Goal: Task Accomplishment & Management: Use online tool/utility

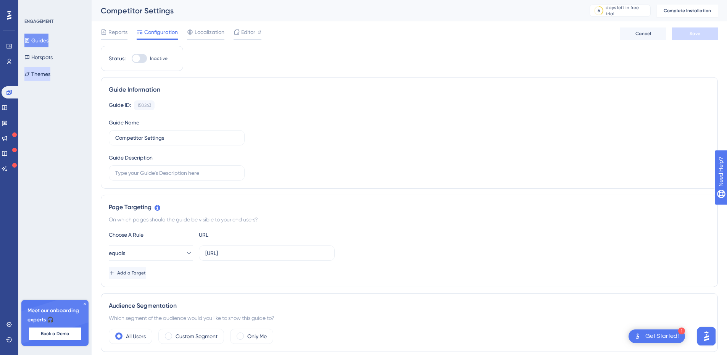
click at [40, 74] on button "Themes" at bounding box center [37, 74] width 26 height 14
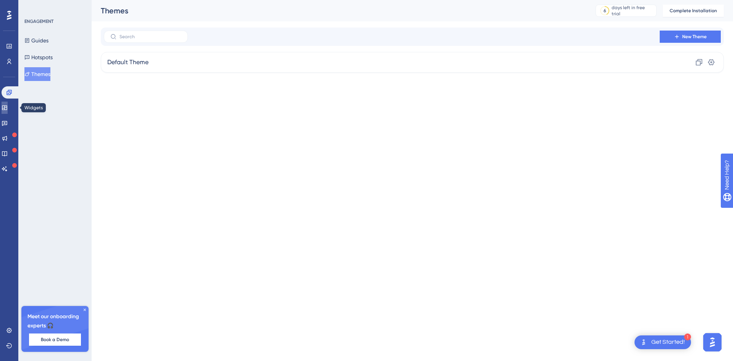
click at [7, 108] on icon at bounding box center [4, 107] width 5 height 5
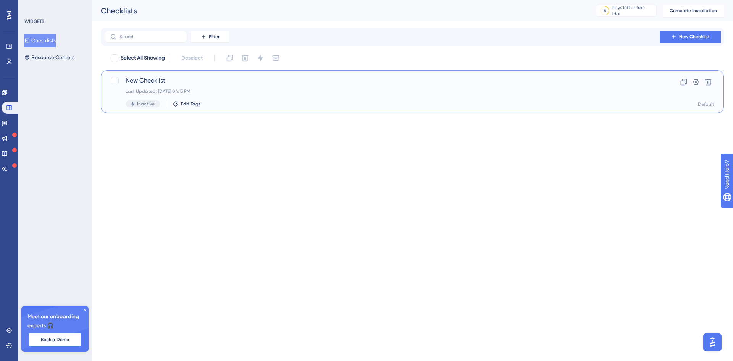
click at [457, 96] on div "New Checklist Last Updated: [DATE] 04:13 PM Inactive Edit Tags" at bounding box center [382, 91] width 512 height 31
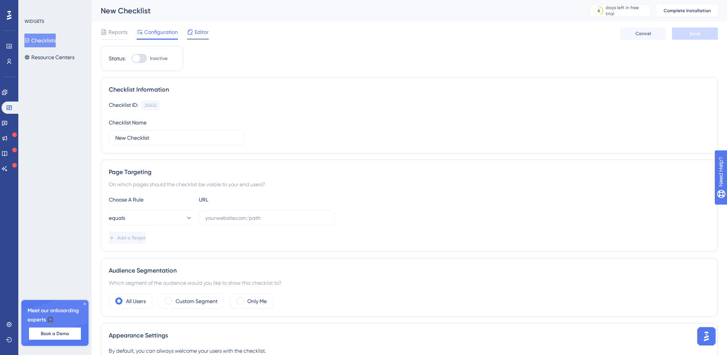
click at [203, 33] on span "Editor" at bounding box center [202, 31] width 14 height 9
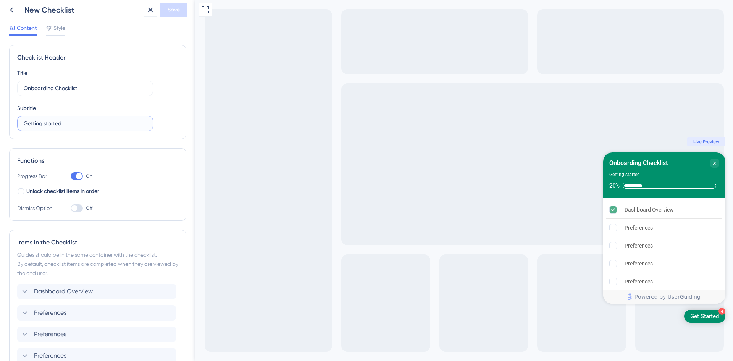
click at [75, 120] on input "Getting started" at bounding box center [85, 123] width 123 height 8
type input "T"
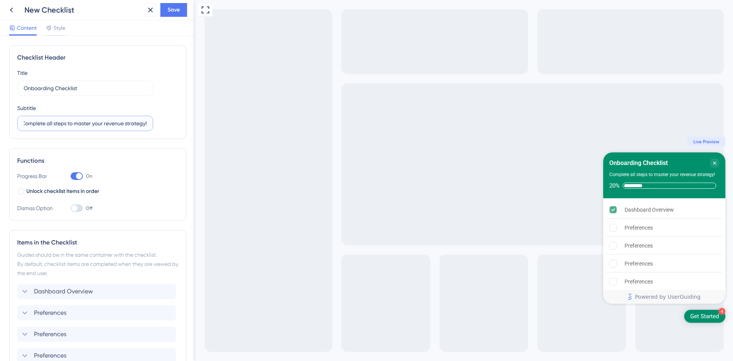
type input "Complete all steps to master your revenue strategy!"
click at [121, 146] on div "Checklist Header Title Onboarding Checklist Subtitle Complete all steps to mast…" at bounding box center [97, 228] width 177 height 367
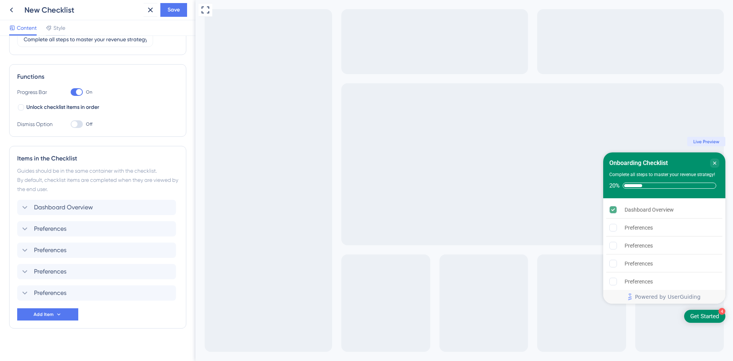
scroll to position [91, 0]
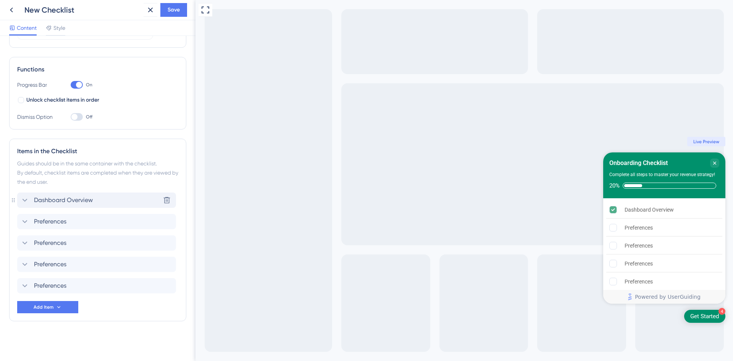
click at [27, 200] on icon at bounding box center [24, 200] width 9 height 9
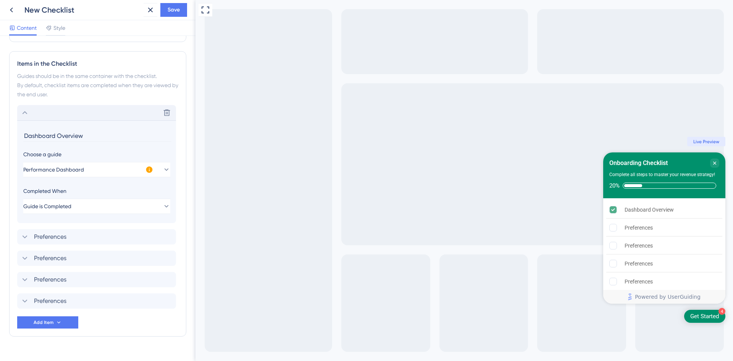
scroll to position [194, 0]
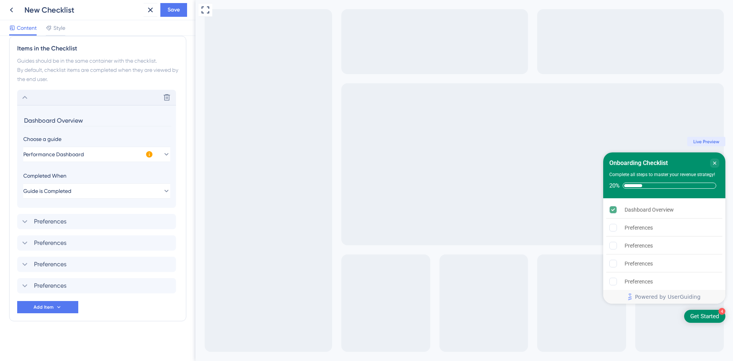
click at [149, 152] on icon at bounding box center [149, 154] width 6 height 6
click at [22, 97] on icon at bounding box center [24, 97] width 9 height 9
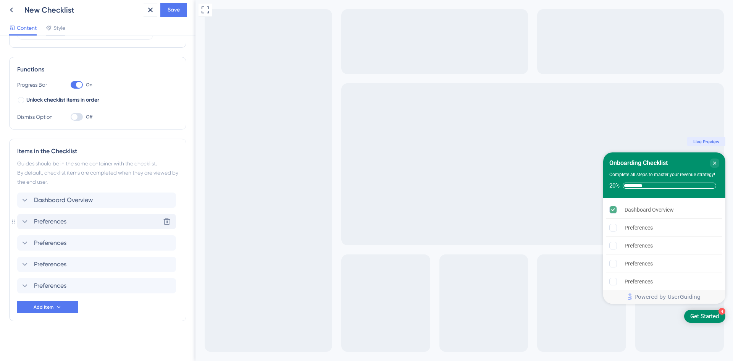
click at [24, 220] on icon at bounding box center [24, 221] width 9 height 9
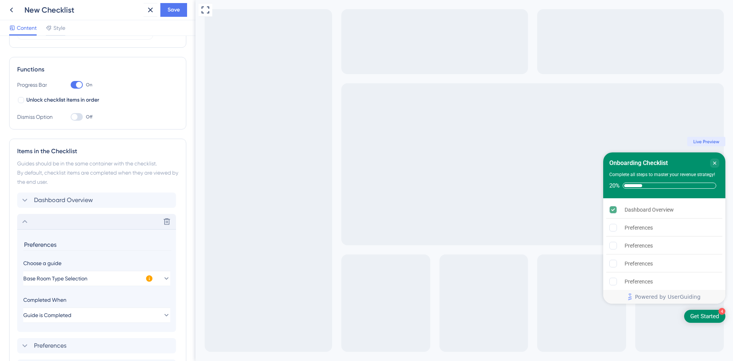
scroll to position [194, 0]
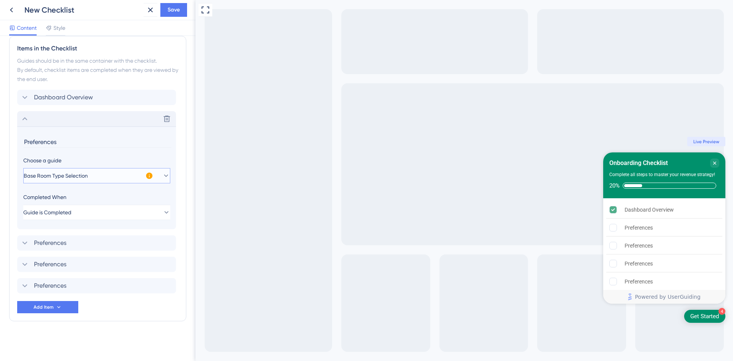
click at [128, 172] on button "Base Room Type Selection" at bounding box center [96, 175] width 147 height 15
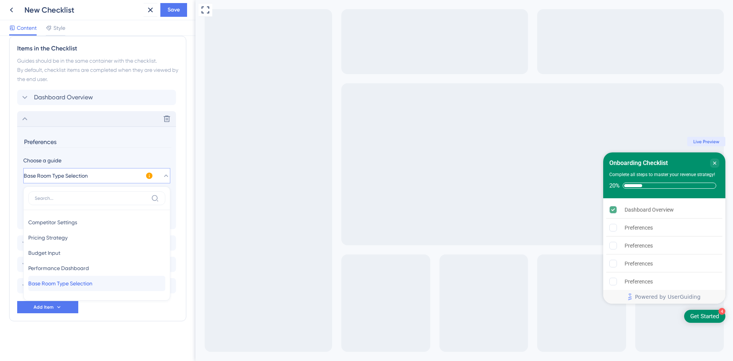
click at [82, 282] on span "Base Room Type Selection" at bounding box center [60, 283] width 64 height 9
type input "Base Room Type Selection"
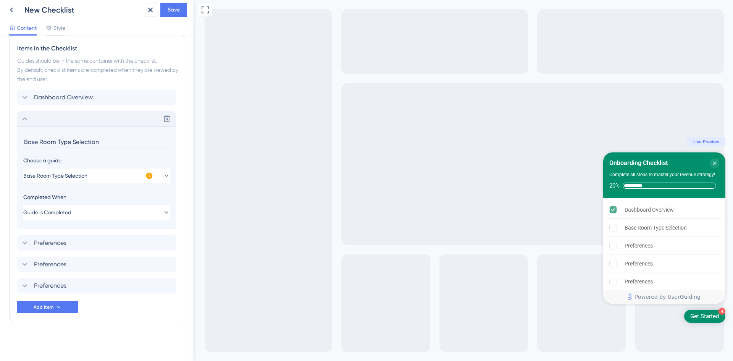
click at [24, 120] on icon at bounding box center [24, 118] width 9 height 9
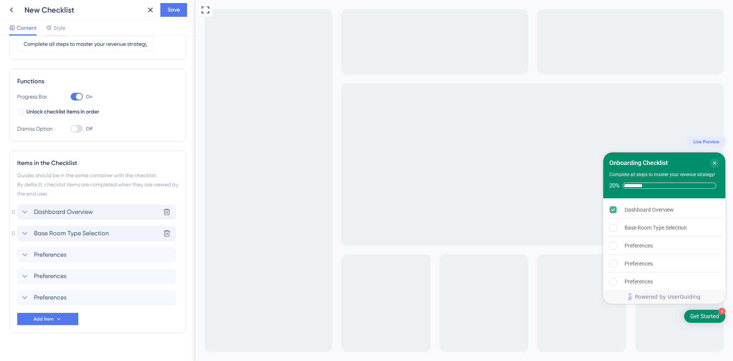
scroll to position [91, 0]
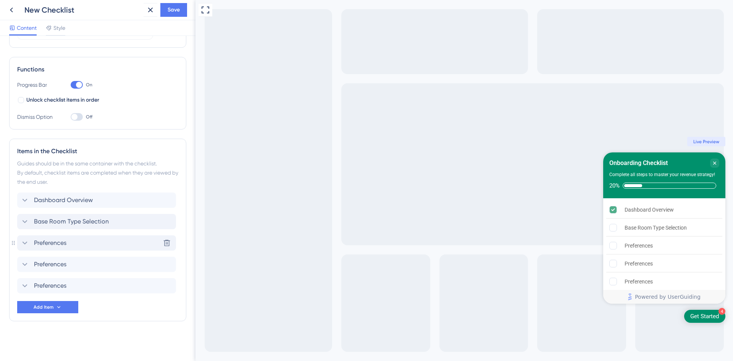
click at [61, 241] on span "Preferences" at bounding box center [50, 242] width 32 height 9
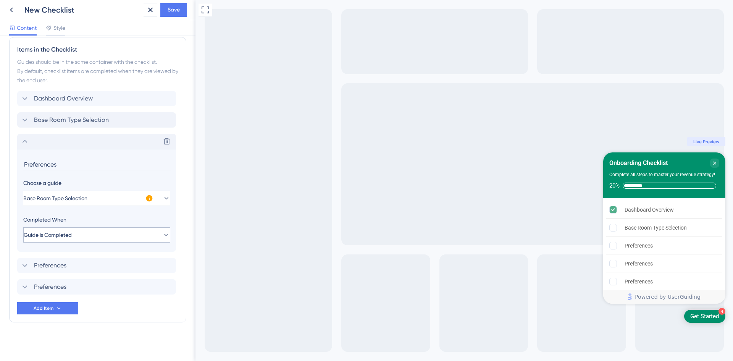
scroll to position [194, 0]
click at [113, 199] on button "Base Room Type Selection" at bounding box center [96, 196] width 147 height 15
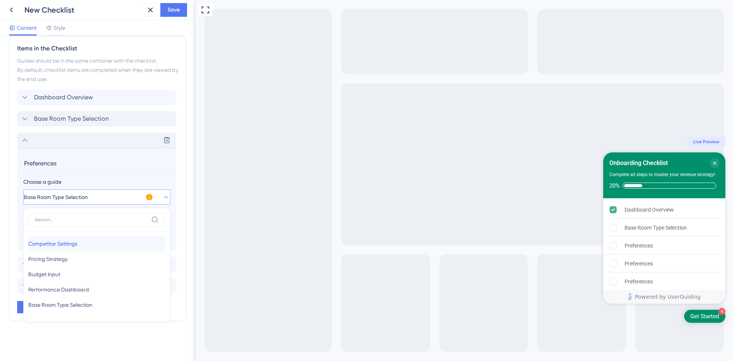
click at [75, 245] on span "Competitor Settings" at bounding box center [52, 243] width 49 height 9
type input "Competitor Settings"
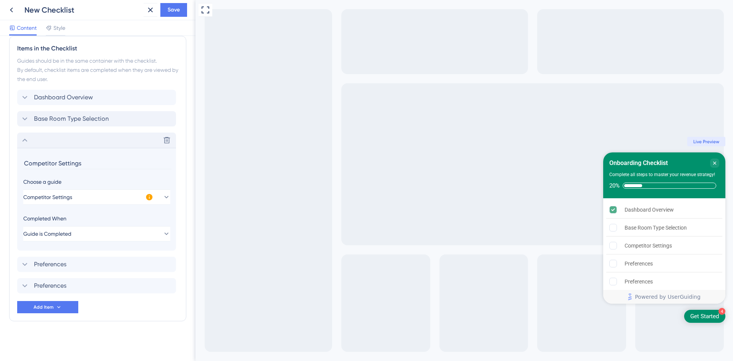
click at [25, 139] on icon at bounding box center [24, 140] width 9 height 9
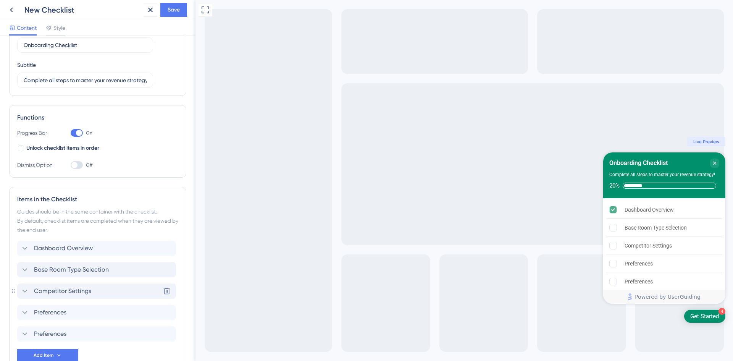
scroll to position [0, 0]
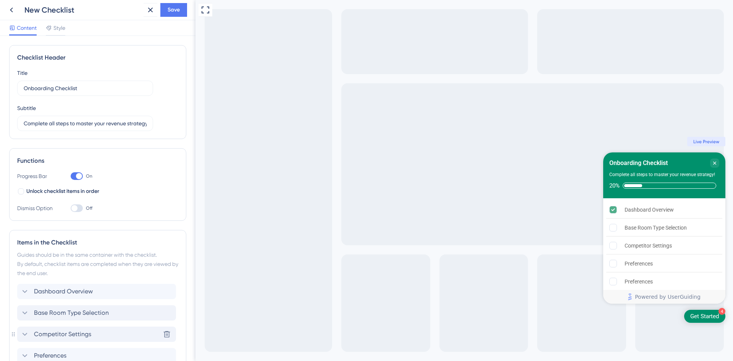
click at [44, 10] on div "New Checklist" at bounding box center [82, 10] width 116 height 11
click at [44, 9] on div "New Checklist" at bounding box center [82, 10] width 116 height 11
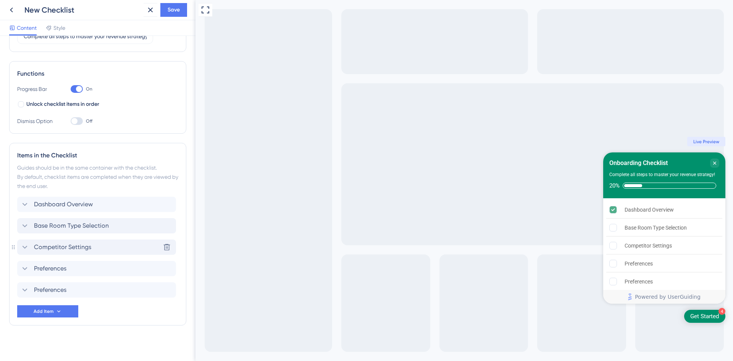
scroll to position [91, 0]
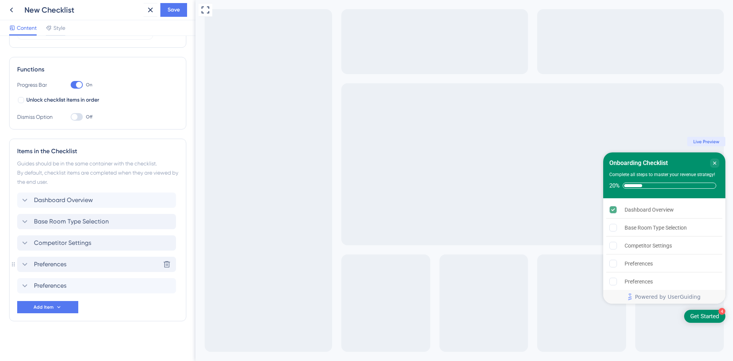
click at [25, 265] on icon at bounding box center [24, 264] width 9 height 9
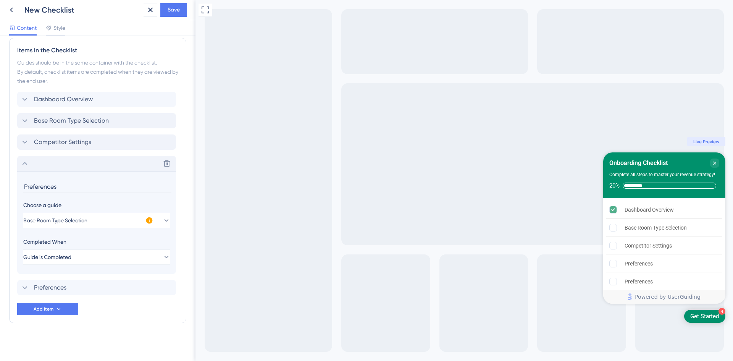
scroll to position [194, 0]
click at [81, 220] on span "Base Room Type Selection" at bounding box center [56, 218] width 64 height 9
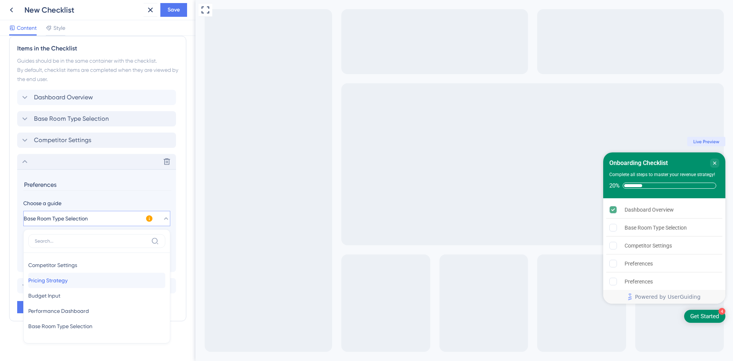
click at [65, 283] on span "Pricing Strategy" at bounding box center [47, 280] width 39 height 9
type input "Pricing Strategy"
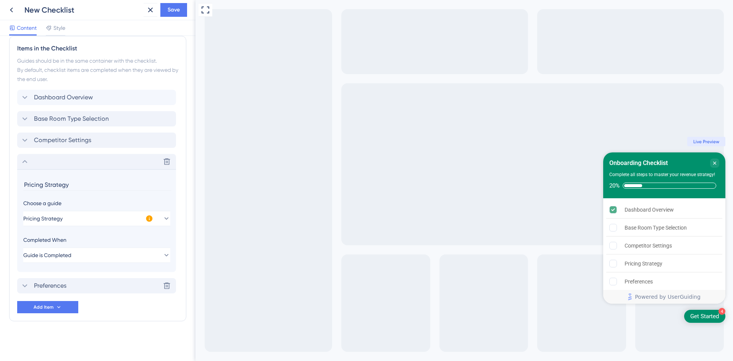
click at [24, 286] on icon at bounding box center [24, 285] width 9 height 9
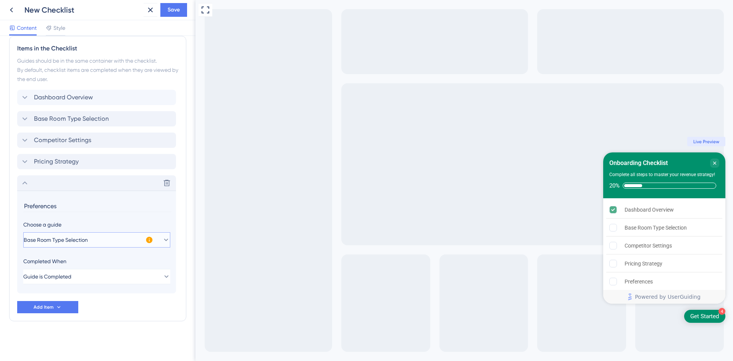
click at [72, 243] on span "Base Room Type Selection" at bounding box center [56, 239] width 64 height 9
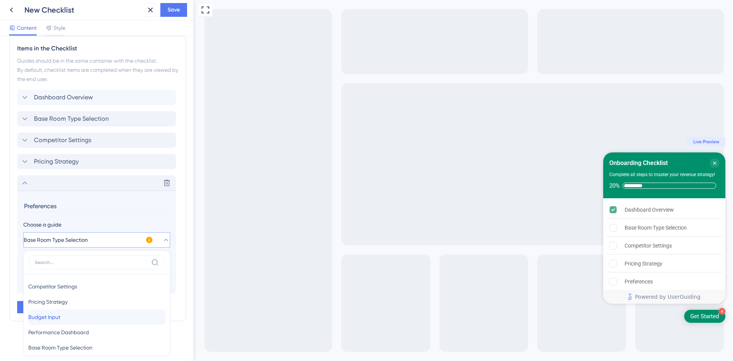
click at [60, 318] on span "Budget Input" at bounding box center [44, 316] width 32 height 9
type input "Budget Input"
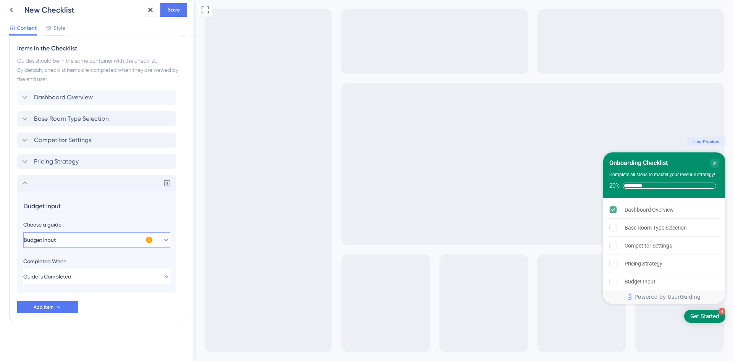
click at [86, 241] on button "Budget Input" at bounding box center [96, 239] width 147 height 15
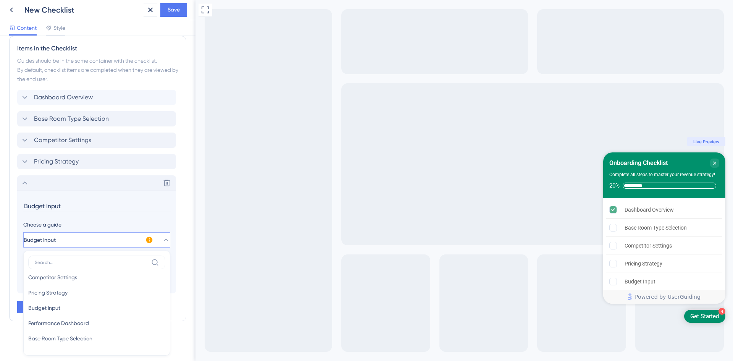
scroll to position [0, 0]
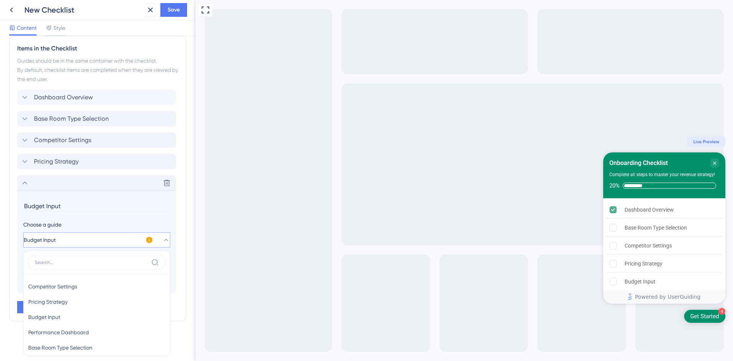
click at [15, 278] on div "Items in the Checklist Guides should be in the same container with the checklis…" at bounding box center [97, 178] width 177 height 285
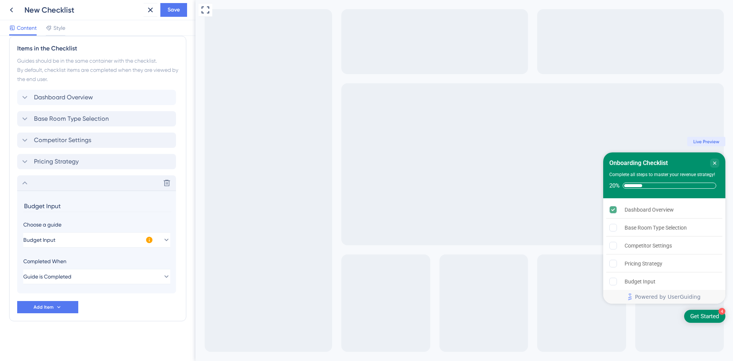
click at [112, 333] on div "Checklist Header Title Onboarding Checklist Subtitle Complete all steps to mast…" at bounding box center [97, 101] width 177 height 501
click at [178, 13] on span "Save" at bounding box center [174, 9] width 12 height 9
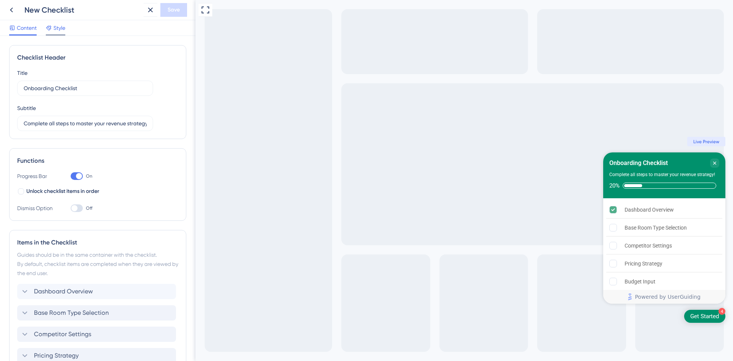
click at [60, 28] on span "Style" at bounding box center [59, 27] width 12 height 9
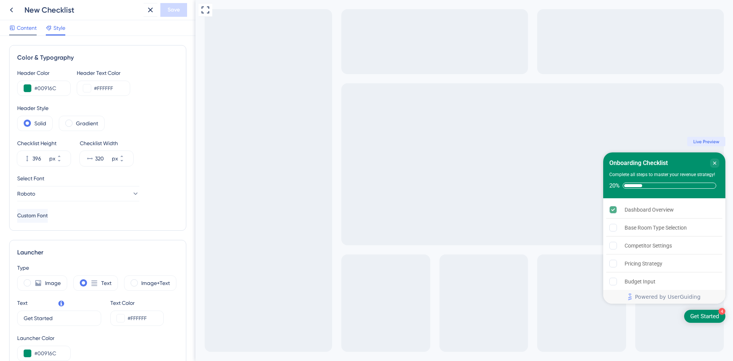
click at [21, 27] on span "Content" at bounding box center [27, 27] width 20 height 9
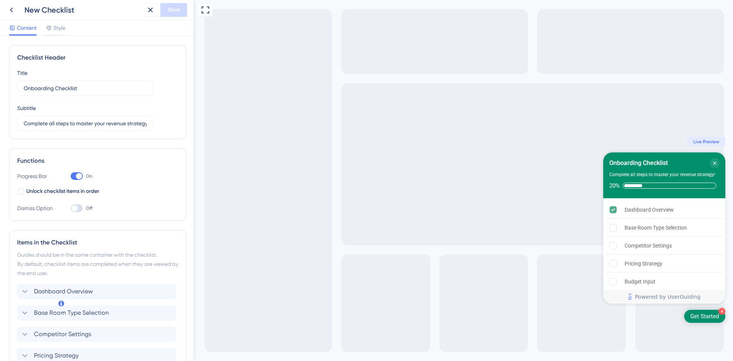
scroll to position [194, 0]
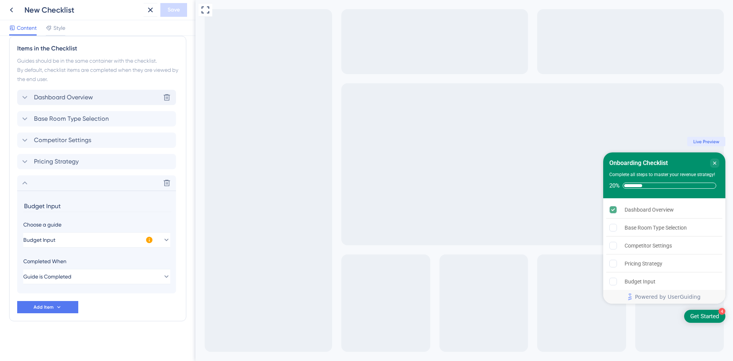
click at [49, 99] on span "Dashboard Overview" at bounding box center [63, 97] width 59 height 9
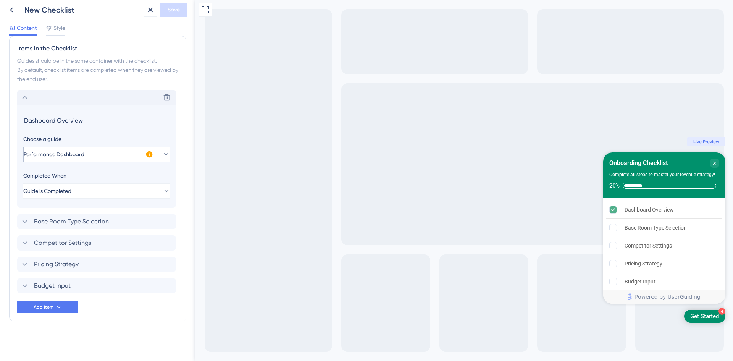
scroll to position [0, 0]
click at [29, 155] on button "Performance Dashboard" at bounding box center [96, 154] width 147 height 15
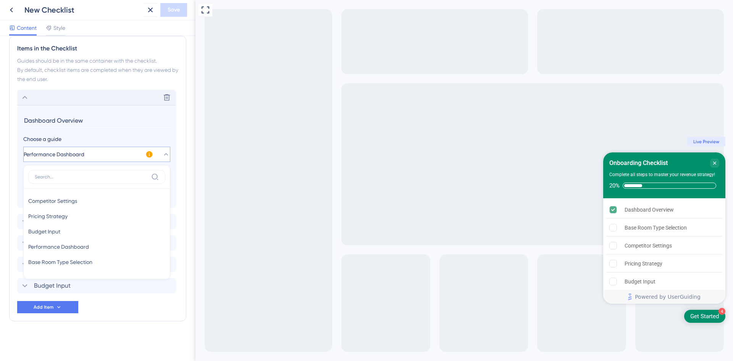
click at [42, 115] on input "Dashboard Overview" at bounding box center [97, 121] width 148 height 12
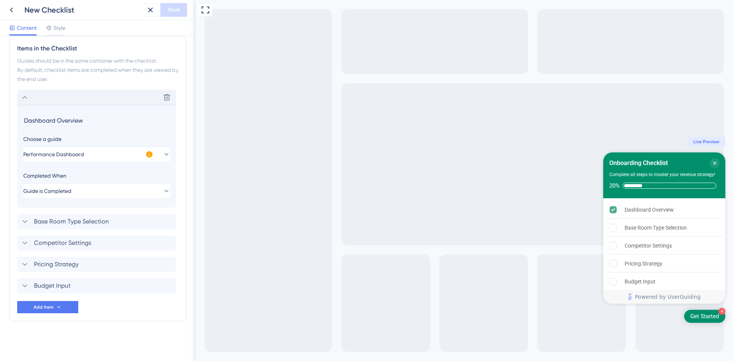
click at [33, 121] on input "Dashboard Overview" at bounding box center [97, 121] width 148 height 12
click at [26, 120] on input "Dashboard Overview" at bounding box center [97, 121] width 148 height 12
click at [179, 126] on div "Items in the Checklist Guides should be in the same container with the checklis…" at bounding box center [97, 178] width 177 height 285
click at [45, 118] on input "Step 1: Dashboard Overview" at bounding box center [97, 121] width 148 height 12
type input "1. Dashboard Overview"
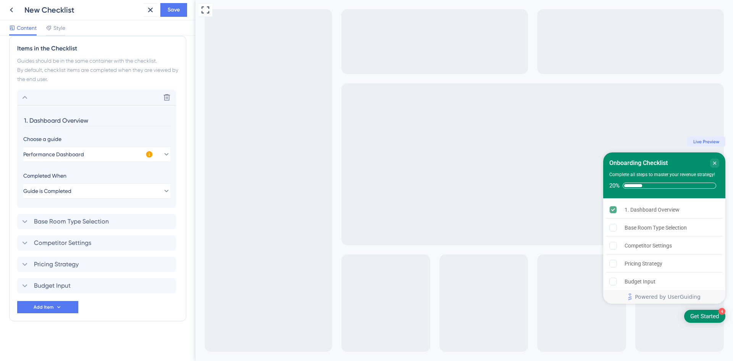
click at [21, 95] on icon at bounding box center [24, 97] width 9 height 9
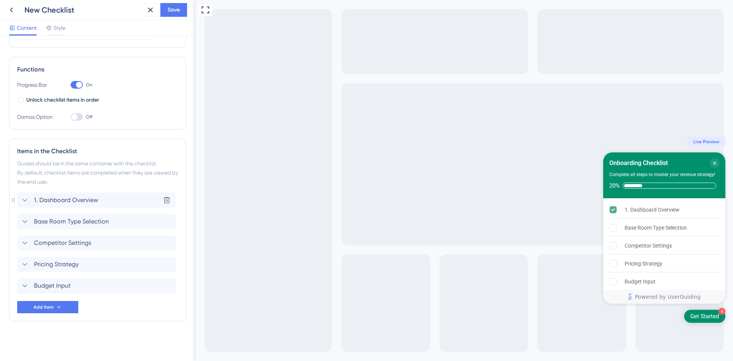
scroll to position [91, 0]
click at [23, 222] on icon at bounding box center [24, 221] width 9 height 9
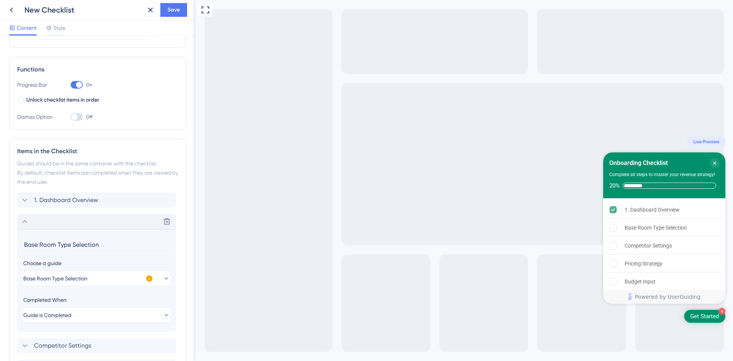
scroll to position [194, 0]
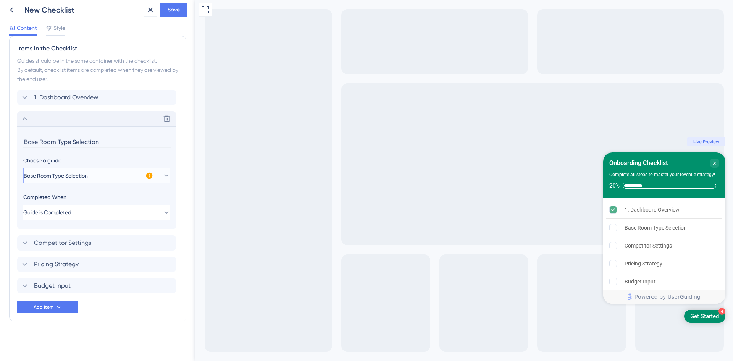
click at [30, 174] on span "Base Room Type Selection" at bounding box center [56, 175] width 64 height 9
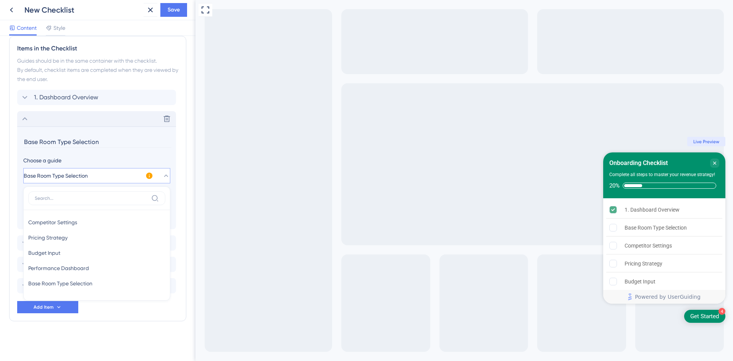
click at [29, 177] on button "Base Room Type Selection" at bounding box center [96, 175] width 147 height 15
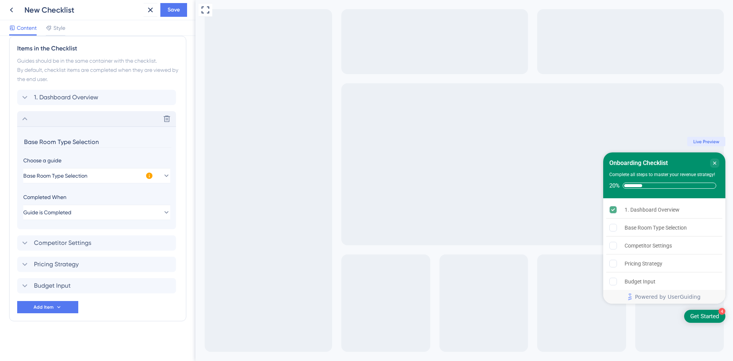
click at [23, 141] on section "Base Room Type Selection Choose a guide Base Room Type Selection Completed When…" at bounding box center [96, 177] width 159 height 103
click at [24, 141] on input "Base Room Type Selection" at bounding box center [97, 142] width 148 height 12
type input "2. Base Room Type Selection"
click at [21, 241] on icon at bounding box center [24, 242] width 9 height 9
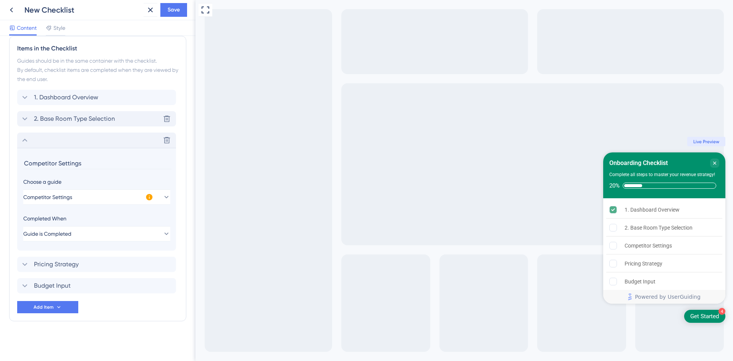
click at [26, 163] on input "Competitor Settings" at bounding box center [97, 163] width 148 height 12
type input "3. Competitor Settings"
click at [22, 261] on icon at bounding box center [24, 264] width 9 height 9
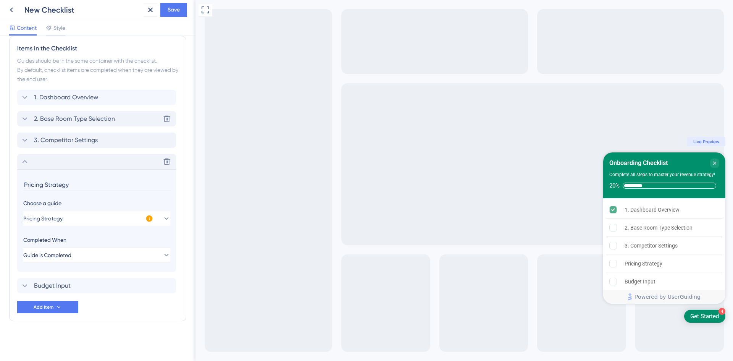
click at [24, 184] on input "Pricing Strategy" at bounding box center [97, 185] width 148 height 12
type input "4. Pricing Strategy"
click at [24, 283] on icon at bounding box center [24, 285] width 9 height 9
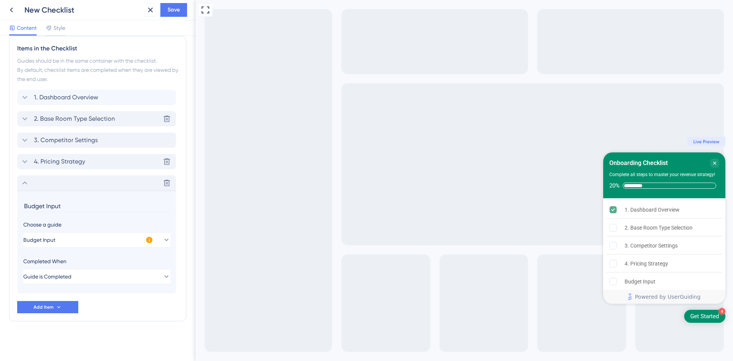
click at [24, 203] on input "Budget Input" at bounding box center [97, 206] width 148 height 12
type input "5. Budget Input"
click at [73, 328] on div "Checklist Header Title Onboarding Checklist Subtitle Complete all steps to mast…" at bounding box center [97, 101] width 177 height 501
click at [21, 185] on icon at bounding box center [24, 182] width 9 height 9
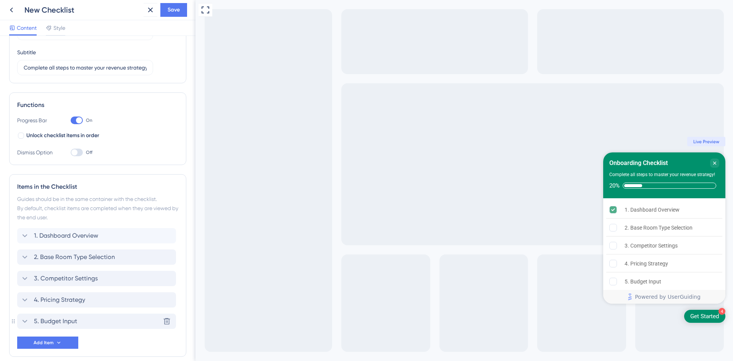
scroll to position [15, 0]
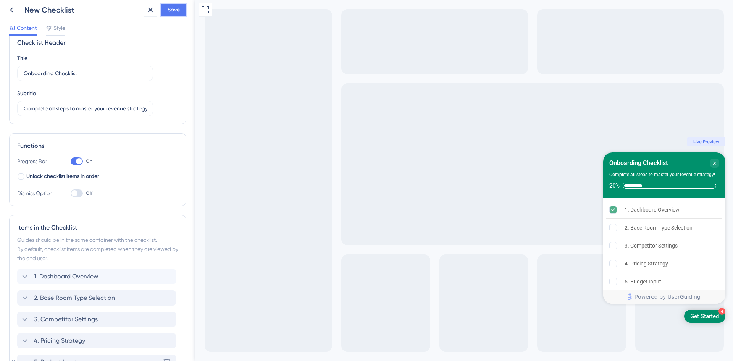
click at [179, 15] on button "Save" at bounding box center [173, 10] width 27 height 14
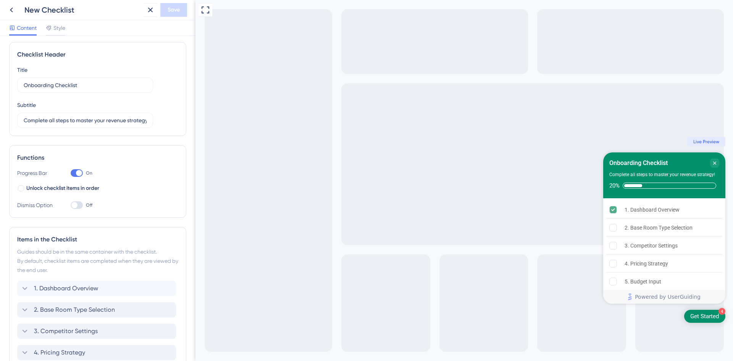
scroll to position [0, 0]
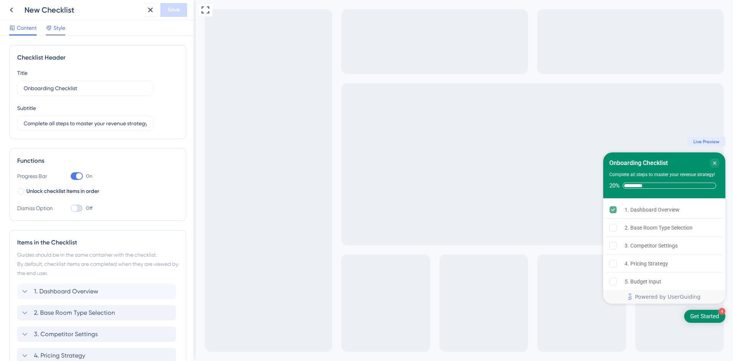
click at [51, 31] on div at bounding box center [49, 27] width 6 height 9
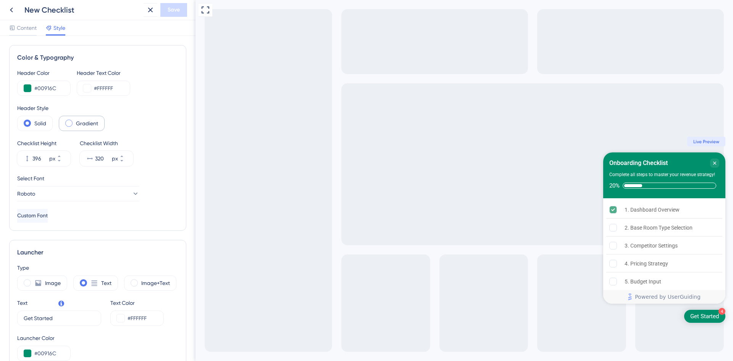
click at [78, 125] on label "Gradient" at bounding box center [87, 123] width 22 height 9
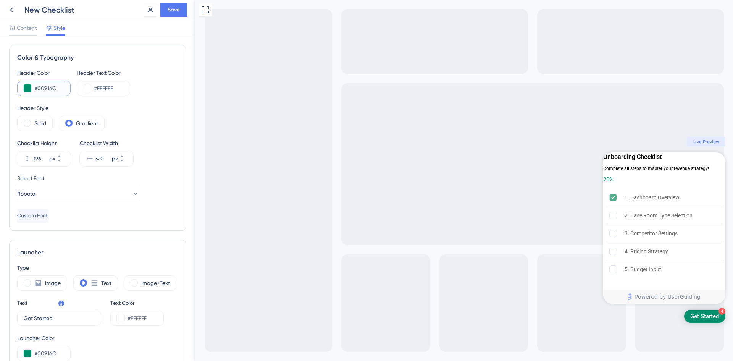
click at [45, 84] on input "#00916C" at bounding box center [49, 88] width 30 height 9
paste input "185E4"
type input "#185E4C"
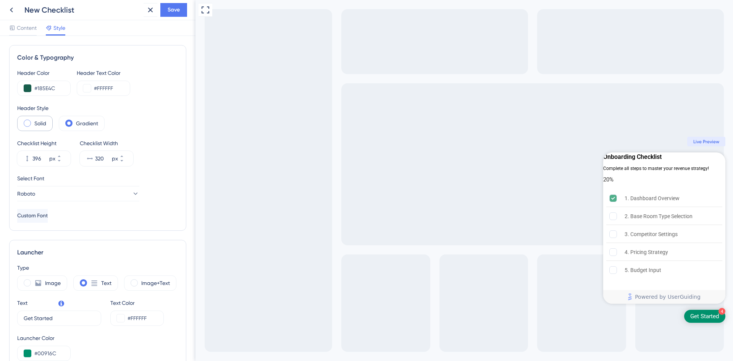
click at [27, 121] on span at bounding box center [27, 123] width 7 height 7
click at [33, 121] on input "radio" at bounding box center [33, 121] width 0 height 0
click at [75, 126] on div "Gradient" at bounding box center [82, 123] width 46 height 15
click at [27, 122] on span at bounding box center [27, 123] width 7 height 7
click at [33, 121] on input "radio" at bounding box center [33, 121] width 0 height 0
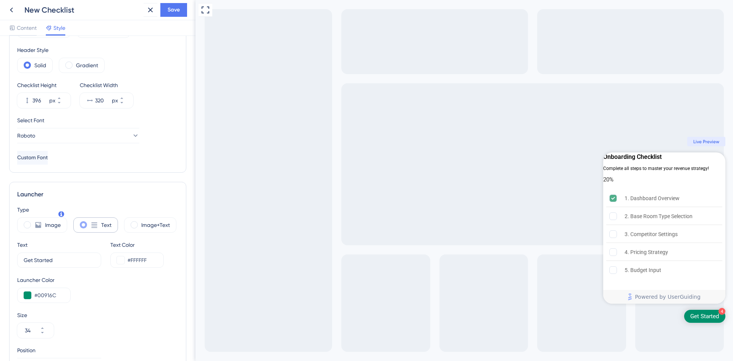
scroll to position [115, 0]
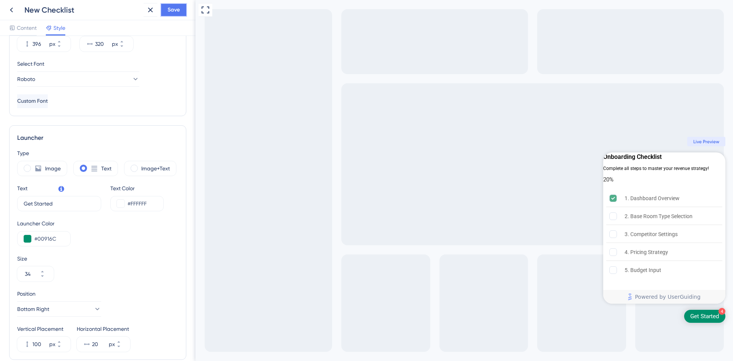
click at [173, 8] on span "Save" at bounding box center [174, 9] width 12 height 9
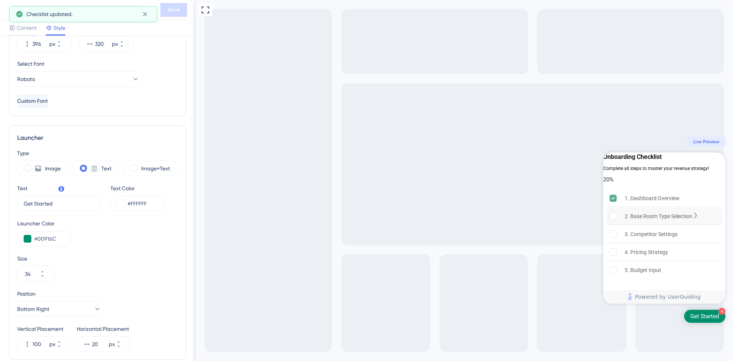
click at [655, 221] on div "2. Base Room Type Selection" at bounding box center [659, 216] width 68 height 9
click at [699, 220] on div "2. Base Room Type Selection is incomplete." at bounding box center [696, 216] width 6 height 8
click at [699, 218] on icon "2. Base Room Type Selection is incomplete." at bounding box center [696, 215] width 6 height 6
click at [654, 239] on div "3. Competitor Settings" at bounding box center [651, 233] width 53 height 9
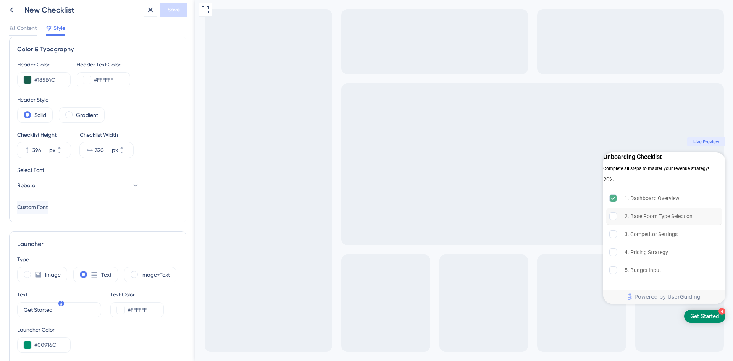
scroll to position [0, 0]
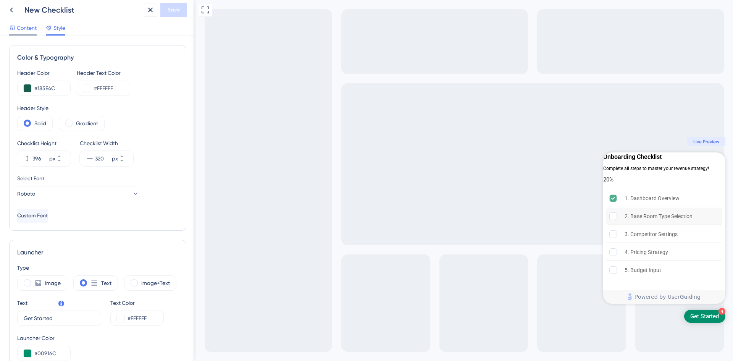
click at [18, 31] on span "Content" at bounding box center [27, 27] width 20 height 9
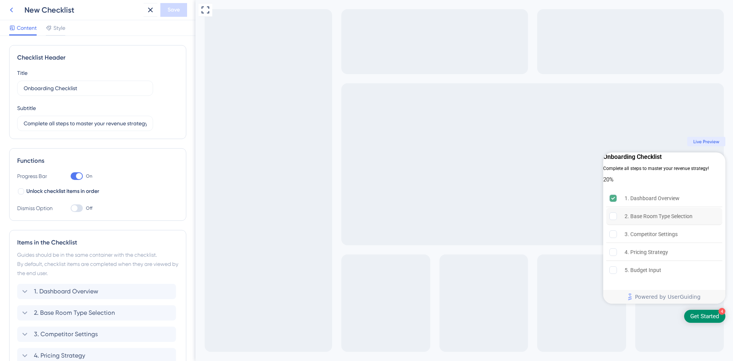
click at [9, 10] on icon at bounding box center [11, 9] width 9 height 9
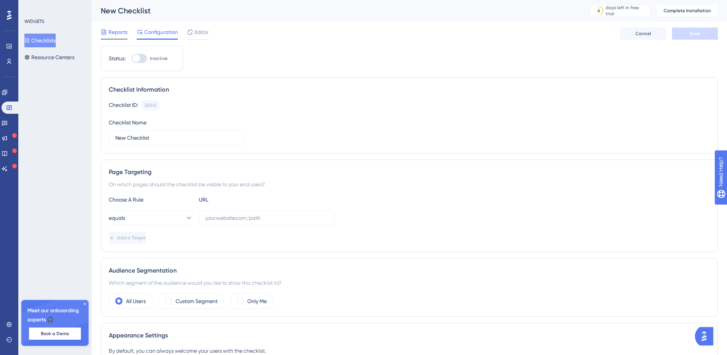
click at [109, 30] on span "Reports" at bounding box center [117, 31] width 19 height 9
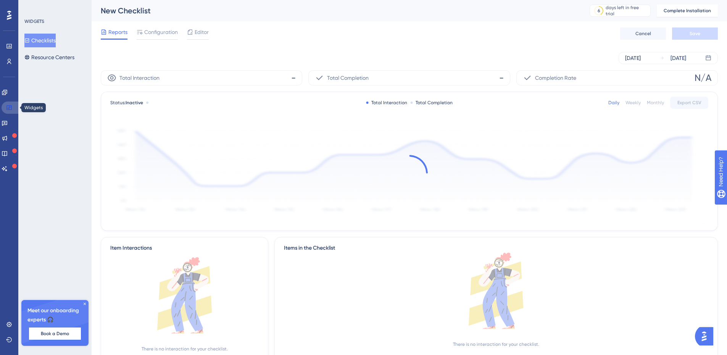
click at [7, 104] on link at bounding box center [11, 108] width 18 height 12
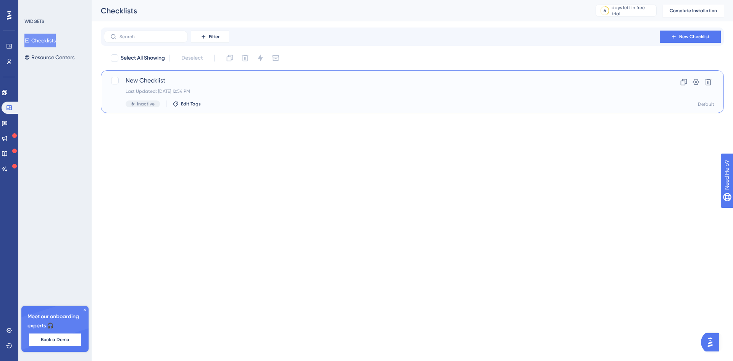
click at [269, 83] on span "New Checklist" at bounding box center [382, 80] width 512 height 9
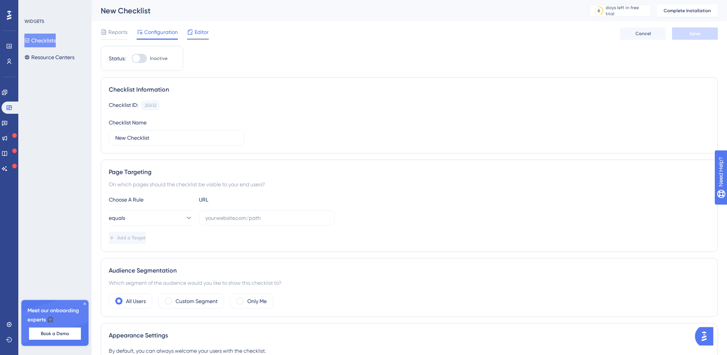
click at [199, 30] on span "Editor" at bounding box center [202, 31] width 14 height 9
